Goal: Information Seeking & Learning: Learn about a topic

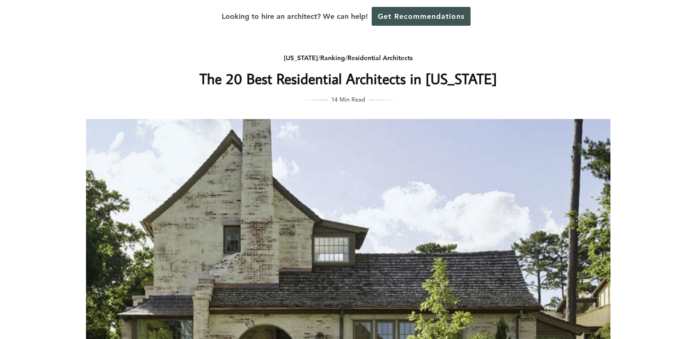
scroll to position [147, 0]
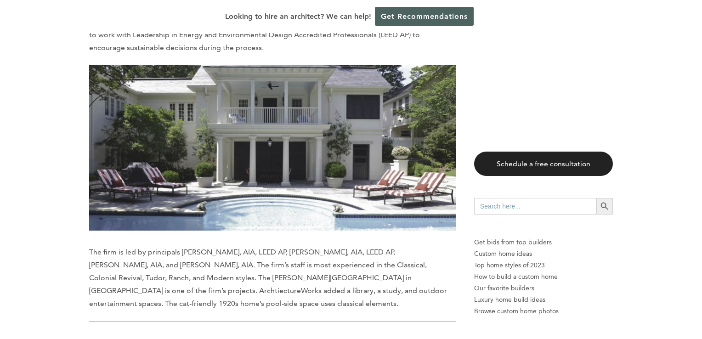
click at [695, 332] on div "Find out how much your project will cost for FREE We will get you competitive b…" at bounding box center [351, 169] width 702 height 339
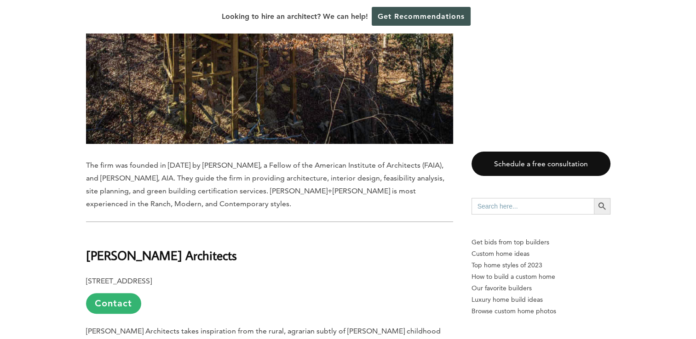
scroll to position [7681, 0]
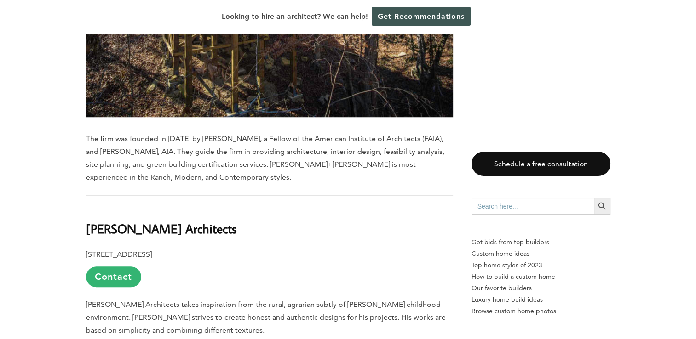
drag, startPoint x: 672, startPoint y: 332, endPoint x: 695, endPoint y: 334, distance: 23.5
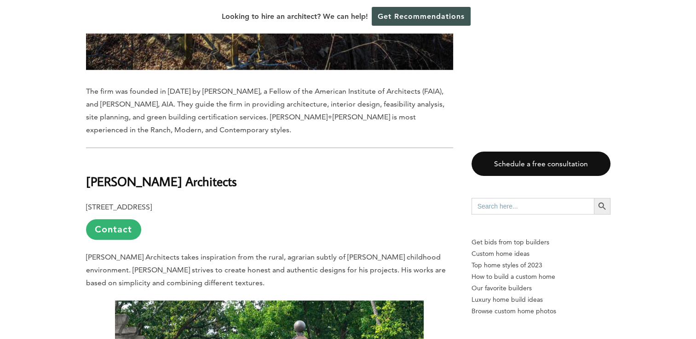
scroll to position [7750, 0]
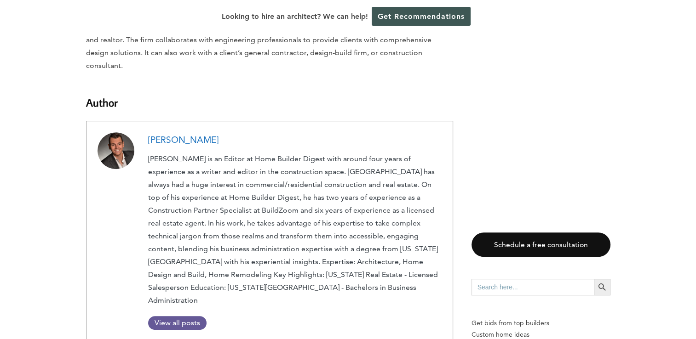
scroll to position [10828, 0]
